Goal: Information Seeking & Learning: Learn about a topic

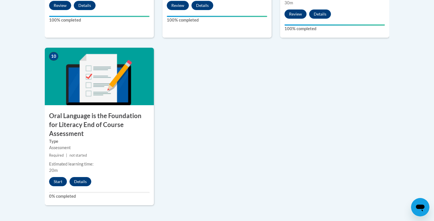
scroll to position [751, 0]
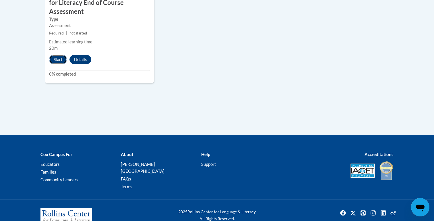
click at [64, 55] on button "Start" at bounding box center [58, 59] width 18 height 9
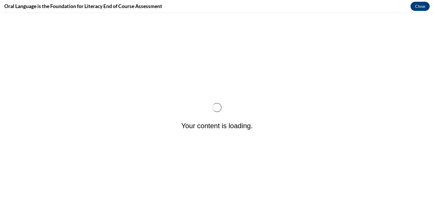
scroll to position [0, 0]
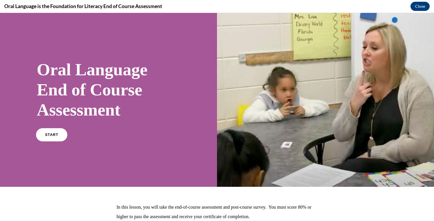
click at [43, 132] on link "START" at bounding box center [51, 134] width 31 height 13
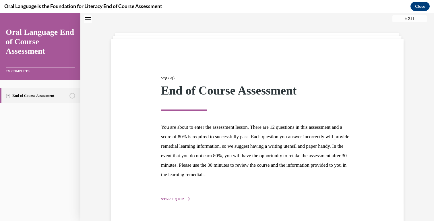
scroll to position [33, 0]
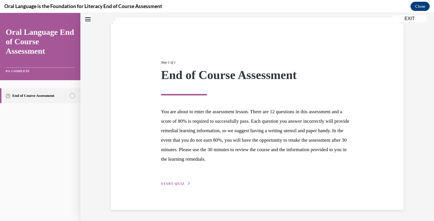
click at [176, 183] on span "START QUIZ" at bounding box center [173, 184] width 24 height 4
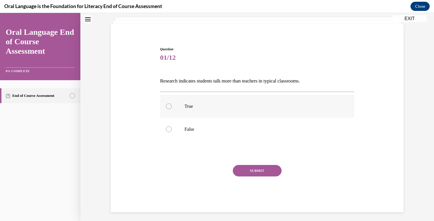
click at [218, 105] on p "True" at bounding box center [263, 106] width 156 height 6
click at [172, 105] on input "True" at bounding box center [169, 106] width 6 height 6
radio input "true"
click at [221, 125] on label "False" at bounding box center [257, 129] width 194 height 23
click at [172, 126] on input "False" at bounding box center [169, 129] width 6 height 6
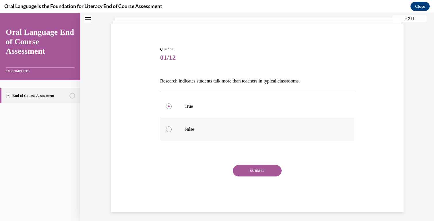
radio input "true"
click at [259, 168] on button "SUBMIT" at bounding box center [257, 170] width 49 height 11
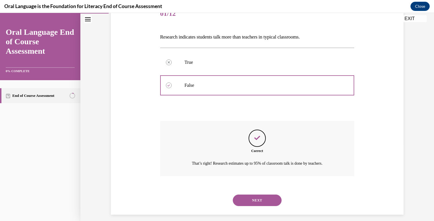
scroll to position [82, 0]
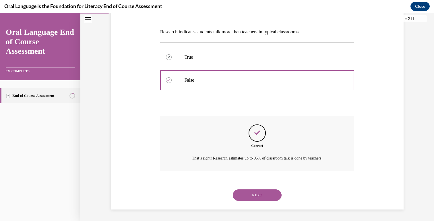
click at [262, 188] on div "NEXT" at bounding box center [257, 195] width 194 height 23
click at [262, 192] on button "NEXT" at bounding box center [257, 194] width 49 height 11
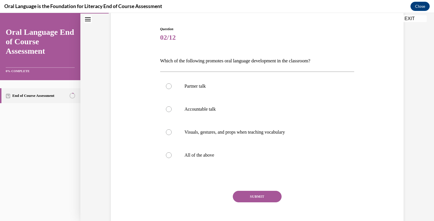
scroll to position [55, 0]
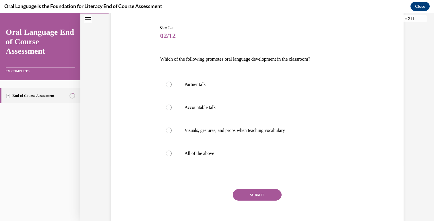
click at [262, 165] on div "Partner talk  Accountable talk Visuals, gestures, and props when teaching vocab…" at bounding box center [257, 119] width 194 height 98
click at [262, 161] on label "All of the above" at bounding box center [257, 153] width 194 height 23
click at [172, 156] on input "All of the above" at bounding box center [169, 154] width 6 height 6
radio input "true"
click at [269, 194] on button "SUBMIT" at bounding box center [257, 194] width 49 height 11
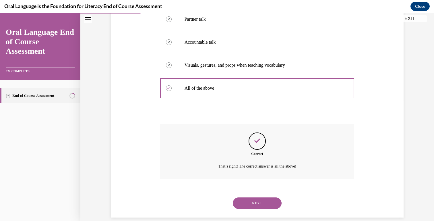
scroll to position [128, 0]
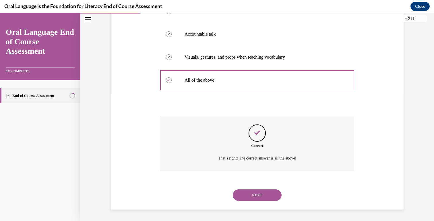
click at [269, 195] on button "NEXT" at bounding box center [257, 194] width 49 height 11
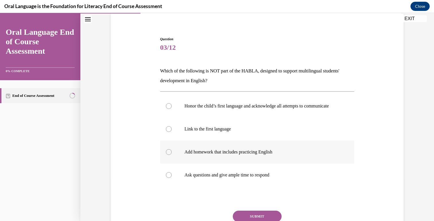
scroll to position [42, 0]
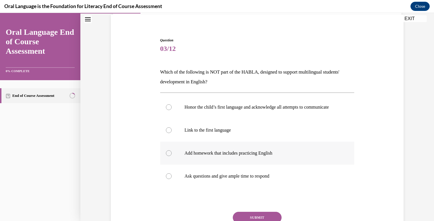
click at [331, 165] on label "Add homework that includes practicing English" at bounding box center [257, 153] width 194 height 23
click at [172, 156] on input "Add homework that includes practicing English" at bounding box center [169, 153] width 6 height 6
radio input "true"
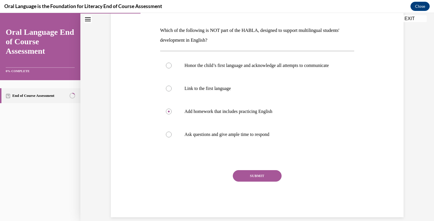
click at [261, 181] on button "SUBMIT" at bounding box center [257, 175] width 49 height 11
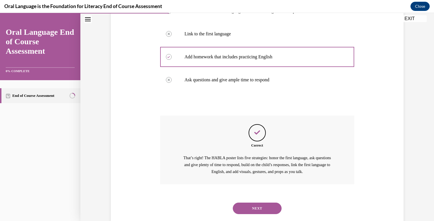
scroll to position [157, 0]
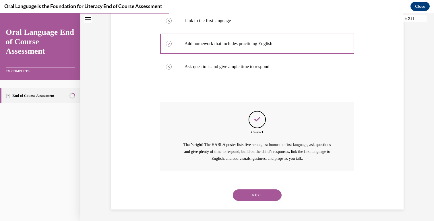
click at [258, 192] on button "NEXT" at bounding box center [257, 194] width 49 height 11
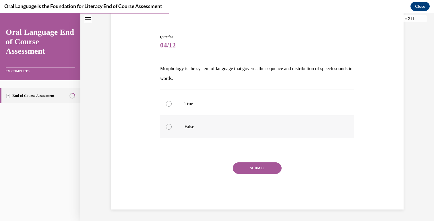
click at [253, 135] on label "False" at bounding box center [257, 126] width 194 height 23
click at [172, 130] on input "False" at bounding box center [169, 127] width 6 height 6
radio input "true"
click at [260, 162] on button "SUBMIT" at bounding box center [257, 167] width 49 height 11
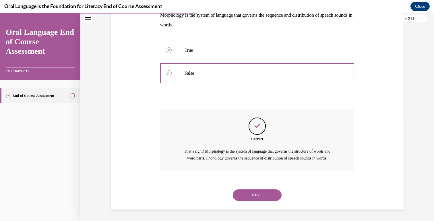
click at [261, 194] on button "NEXT" at bounding box center [257, 194] width 49 height 11
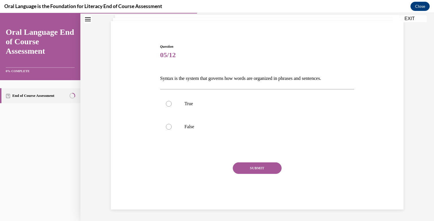
scroll to position [36, 0]
click at [273, 110] on label "True" at bounding box center [257, 103] width 194 height 23
click at [172, 107] on input "True" at bounding box center [169, 104] width 6 height 6
radio input "true"
click at [267, 170] on button "SUBMIT" at bounding box center [257, 167] width 49 height 11
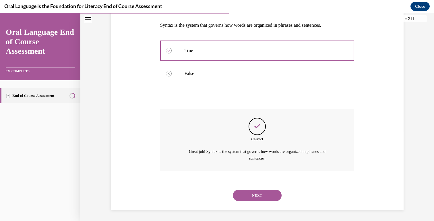
click at [265, 193] on button "NEXT" at bounding box center [257, 195] width 49 height 11
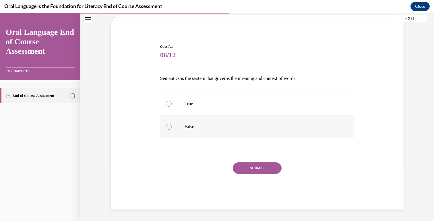
click at [253, 124] on p "False" at bounding box center [263, 127] width 156 height 6
click at [172, 124] on input "False" at bounding box center [169, 127] width 6 height 6
radio input "true"
click at [279, 103] on p "True" at bounding box center [263, 104] width 156 height 6
click at [172, 103] on input "True" at bounding box center [169, 104] width 6 height 6
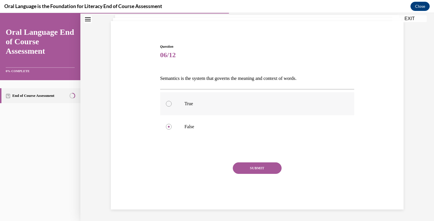
radio input "true"
click at [271, 167] on button "SUBMIT" at bounding box center [257, 167] width 49 height 11
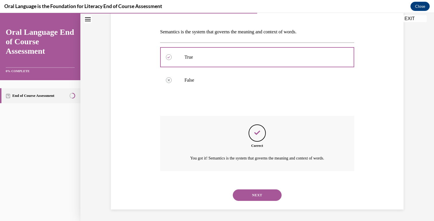
click at [263, 196] on button "NEXT" at bounding box center [257, 194] width 49 height 11
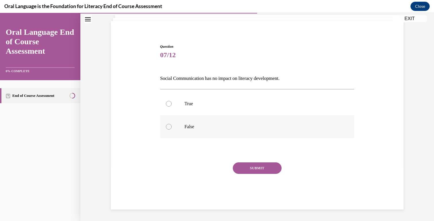
click at [240, 117] on label "False" at bounding box center [257, 126] width 194 height 23
click at [172, 124] on input "False" at bounding box center [169, 127] width 6 height 6
radio input "true"
click at [257, 171] on button "SUBMIT" at bounding box center [257, 167] width 49 height 11
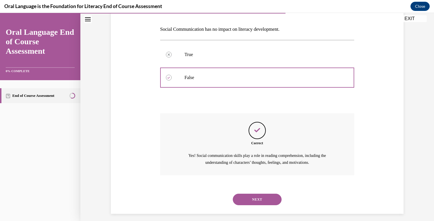
scroll to position [89, 0]
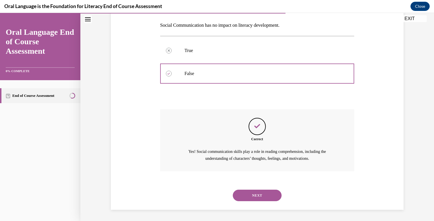
click at [265, 203] on div "NEXT" at bounding box center [257, 195] width 194 height 23
click at [265, 198] on button "NEXT" at bounding box center [257, 195] width 49 height 11
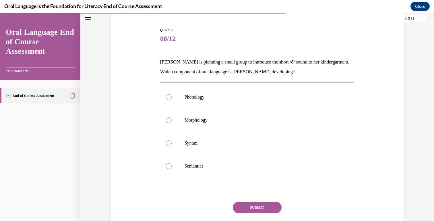
scroll to position [53, 0]
click at [263, 100] on label "Phonology" at bounding box center [257, 96] width 194 height 23
click at [172, 100] on input "Phonology" at bounding box center [169, 97] width 6 height 6
radio input "true"
click at [261, 209] on button "SUBMIT" at bounding box center [257, 206] width 49 height 11
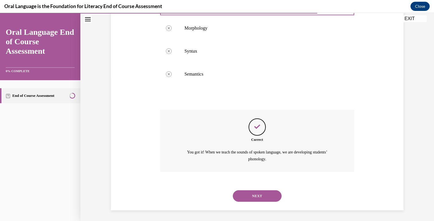
scroll to position [145, 0]
click at [257, 199] on button "NEXT" at bounding box center [257, 195] width 49 height 11
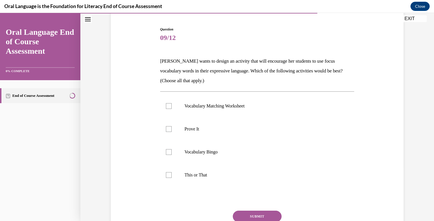
scroll to position [53, 0]
click at [233, 125] on label "Prove It" at bounding box center [257, 128] width 194 height 23
click at [172, 126] on input "Prove It" at bounding box center [169, 129] width 6 height 6
checkbox input "true"
click at [237, 146] on label "Vocabulary Bingo" at bounding box center [257, 151] width 194 height 23
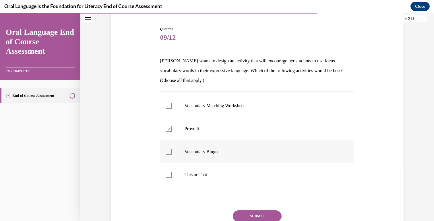
click at [172, 149] on input "Vocabulary Bingo" at bounding box center [169, 152] width 6 height 6
checkbox input "true"
click at [237, 182] on label "This or That" at bounding box center [257, 174] width 194 height 23
click at [172, 178] on input "This or That" at bounding box center [169, 175] width 6 height 6
checkbox input "true"
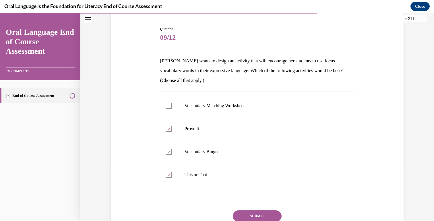
click at [259, 214] on button "SUBMIT" at bounding box center [257, 215] width 49 height 11
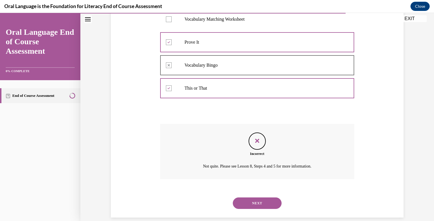
scroll to position [148, 0]
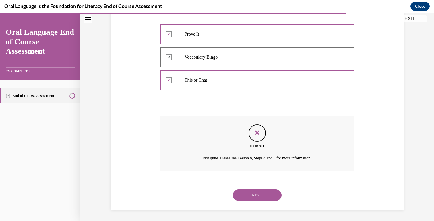
click at [262, 196] on button "NEXT" at bounding box center [257, 194] width 49 height 11
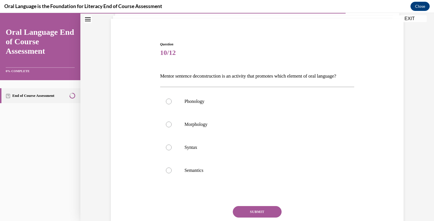
scroll to position [40, 0]
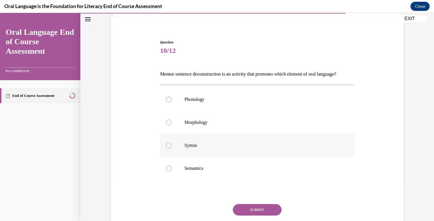
click at [262, 148] on p "Syntax" at bounding box center [263, 145] width 156 height 6
click at [172, 148] on input "Syntax" at bounding box center [169, 145] width 6 height 6
radio input "true"
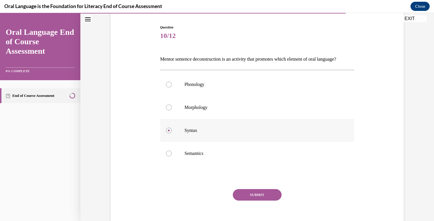
scroll to position [57, 0]
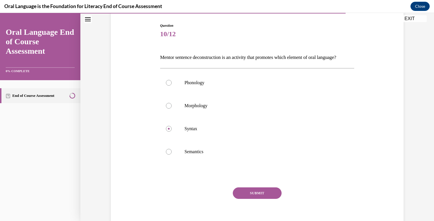
click at [262, 199] on button "SUBMIT" at bounding box center [257, 192] width 49 height 11
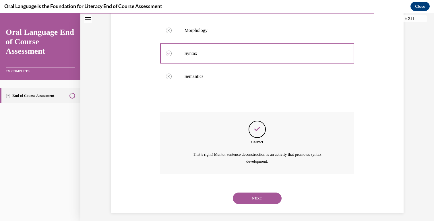
scroll to position [145, 0]
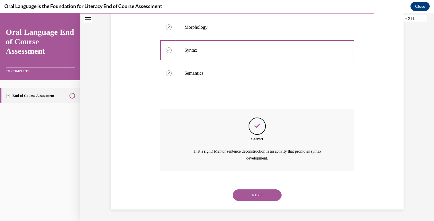
click at [261, 193] on button "NEXT" at bounding box center [257, 194] width 49 height 11
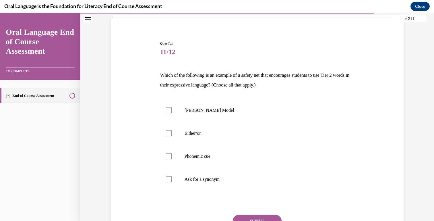
scroll to position [38, 0]
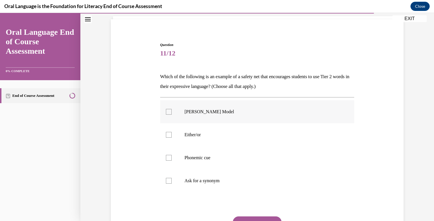
click at [269, 119] on label "Frayer Model" at bounding box center [257, 111] width 194 height 23
click at [172, 115] on input "Frayer Model" at bounding box center [169, 112] width 6 height 6
checkbox input "true"
click at [259, 176] on label "Ask for a synonym" at bounding box center [257, 180] width 194 height 23
click at [172, 178] on input "Ask for a synonym" at bounding box center [169, 181] width 6 height 6
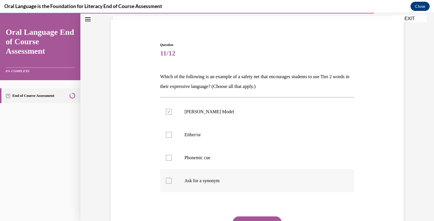
checkbox input "true"
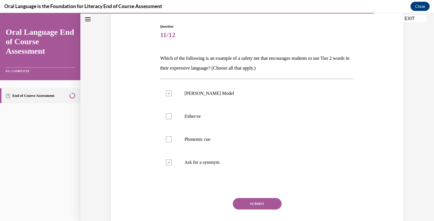
click at [258, 205] on button "SUBMIT" at bounding box center [257, 203] width 49 height 11
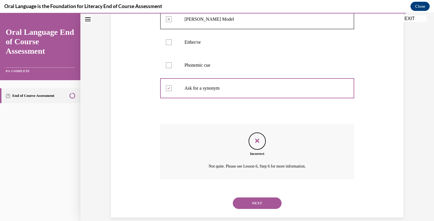
scroll to position [138, 0]
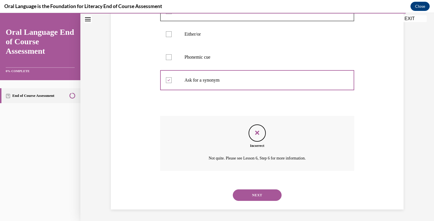
click at [257, 193] on button "NEXT" at bounding box center [257, 194] width 49 height 11
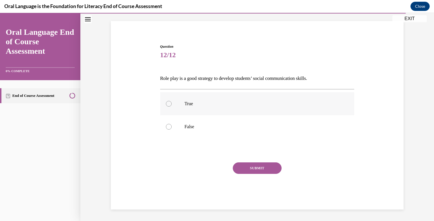
click at [263, 113] on label "True" at bounding box center [257, 103] width 194 height 23
click at [172, 107] on input "True" at bounding box center [169, 104] width 6 height 6
radio input "true"
click at [273, 170] on button "SUBMIT" at bounding box center [257, 167] width 49 height 11
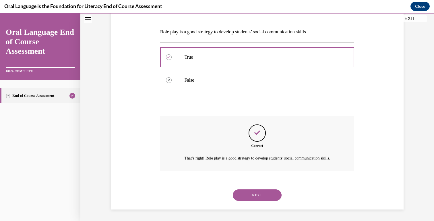
scroll to position [89, 0]
click at [263, 194] on button "NEXT" at bounding box center [257, 194] width 49 height 11
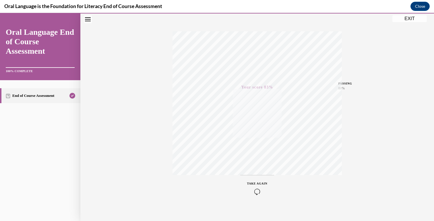
scroll to position [86, 0]
click at [410, 22] on button "EXIT" at bounding box center [410, 18] width 34 height 7
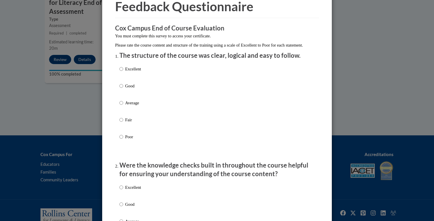
scroll to position [34, 0]
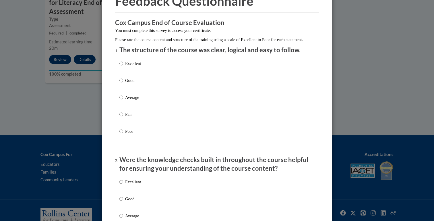
click at [217, 70] on div "Excellent Good Average Fair Poor" at bounding box center [217, 104] width 195 height 94
click at [134, 67] on p "Excellent" at bounding box center [133, 63] width 16 height 6
click at [123, 67] on input "Excellent" at bounding box center [122, 63] width 4 height 6
radio input "true"
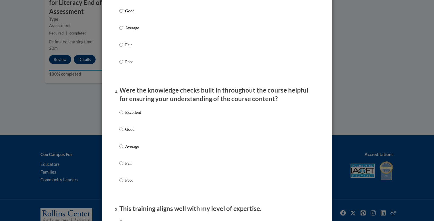
scroll to position [106, 0]
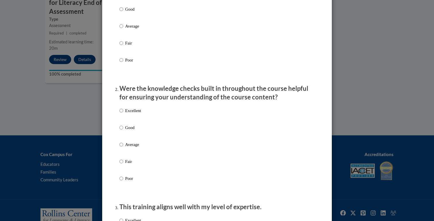
click at [136, 114] on p "Excellent" at bounding box center [133, 110] width 16 height 6
click at [123, 114] on input "Excellent" at bounding box center [122, 110] width 4 height 6
radio input "true"
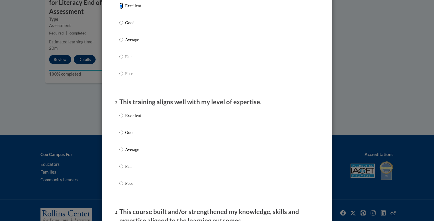
scroll to position [223, 0]
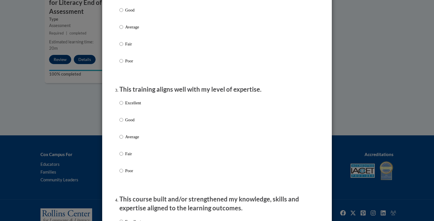
click at [132, 106] on p "Excellent" at bounding box center [133, 103] width 16 height 6
click at [123, 106] on input "Excellent" at bounding box center [122, 103] width 4 height 6
radio input "true"
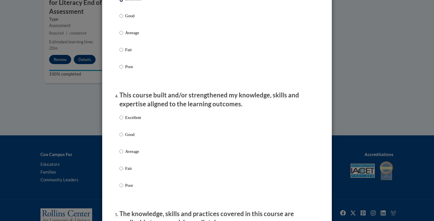
scroll to position [349, 0]
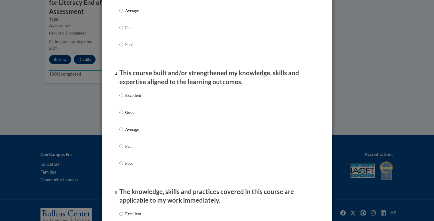
click at [132, 99] on p "Excellent" at bounding box center [133, 95] width 16 height 6
click at [123, 99] on input "Excellent" at bounding box center [122, 95] width 4 height 6
radio input "true"
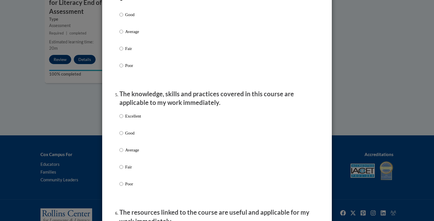
scroll to position [459, 0]
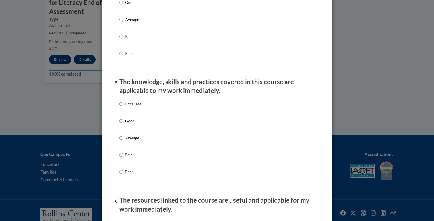
click at [129, 107] on p "Excellent" at bounding box center [133, 104] width 16 height 6
click at [123, 107] on input "Excellent" at bounding box center [122, 104] width 4 height 6
radio input "true"
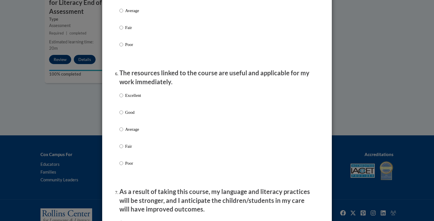
scroll to position [597, 0]
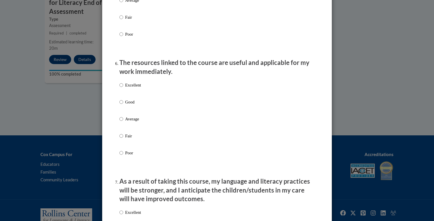
click at [129, 105] on p "Good" at bounding box center [133, 102] width 16 height 6
click at [123, 105] on input "Good" at bounding box center [122, 102] width 4 height 6
radio input "true"
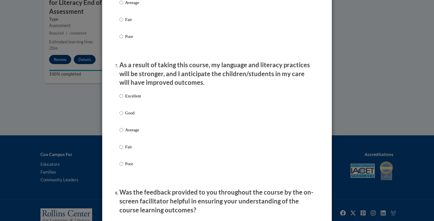
scroll to position [714, 0]
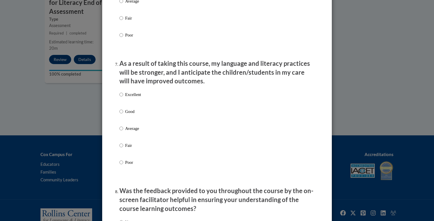
click at [129, 115] on p "Good" at bounding box center [133, 111] width 16 height 6
click at [123, 115] on input "Good" at bounding box center [122, 111] width 4 height 6
radio input "true"
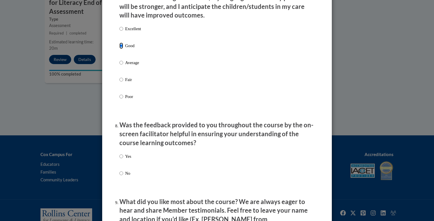
scroll to position [861, 0]
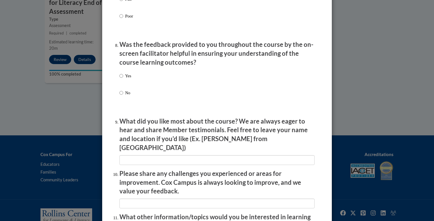
click at [124, 82] on label "Yes" at bounding box center [126, 81] width 12 height 16
click at [123, 79] on input "Yes" at bounding box center [122, 76] width 4 height 6
radio input "true"
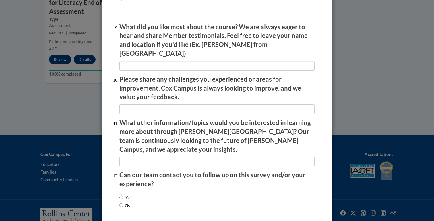
scroll to position [974, 0]
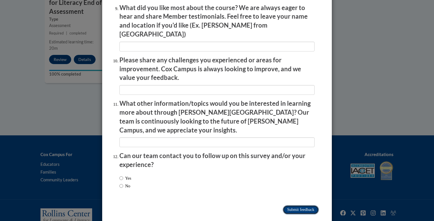
click at [296, 205] on input "Submit feedback" at bounding box center [301, 209] width 36 height 9
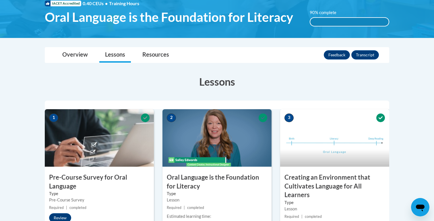
scroll to position [0, 0]
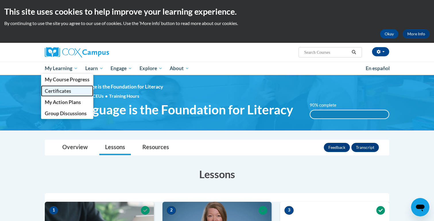
click at [65, 93] on span "Certificates" at bounding box center [58, 91] width 26 height 6
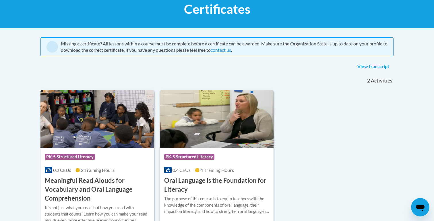
scroll to position [102, 0]
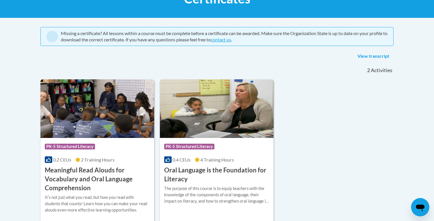
click at [230, 133] on img at bounding box center [217, 108] width 114 height 59
